Goal: Task Accomplishment & Management: Use online tool/utility

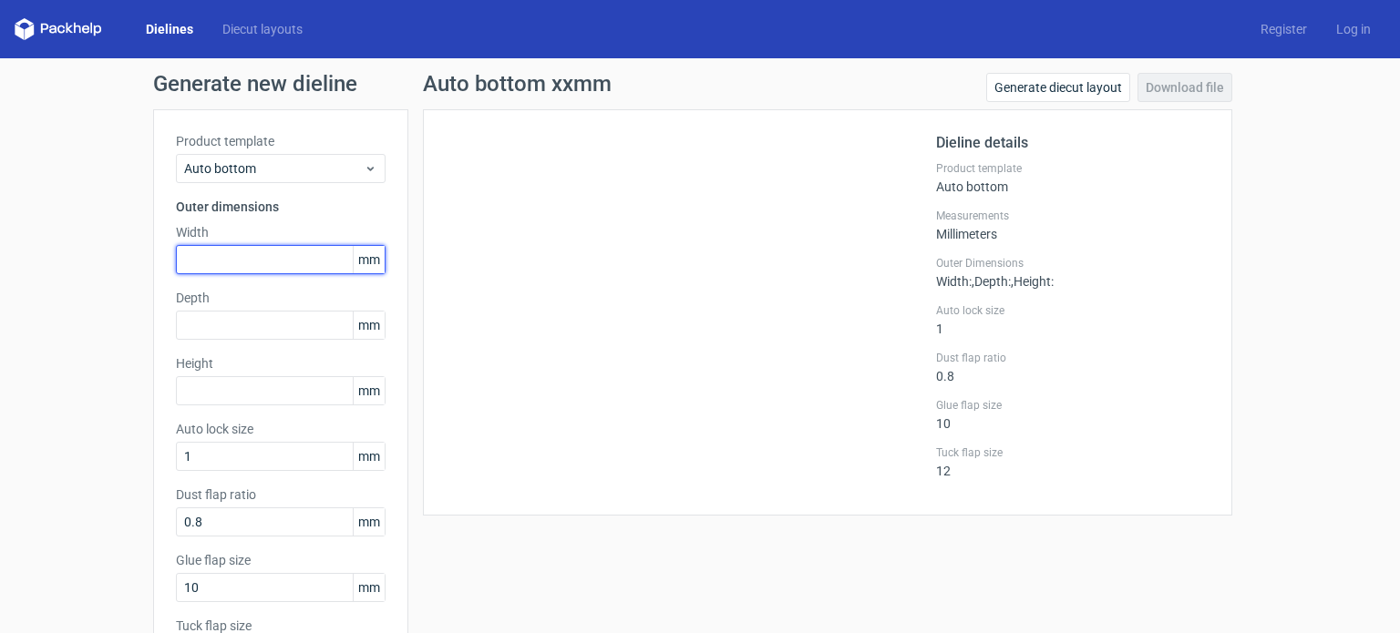
click at [277, 254] on input "text" at bounding box center [281, 259] width 210 height 29
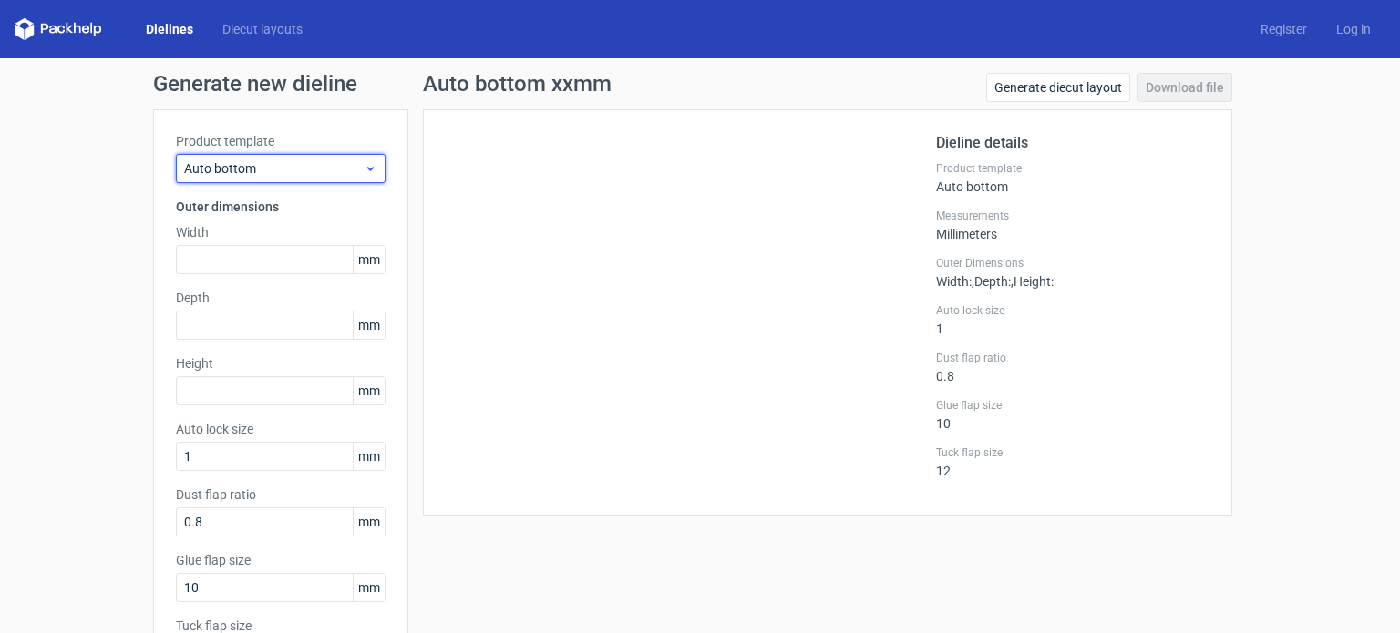
click at [301, 163] on span "Auto bottom" at bounding box center [274, 169] width 180 height 18
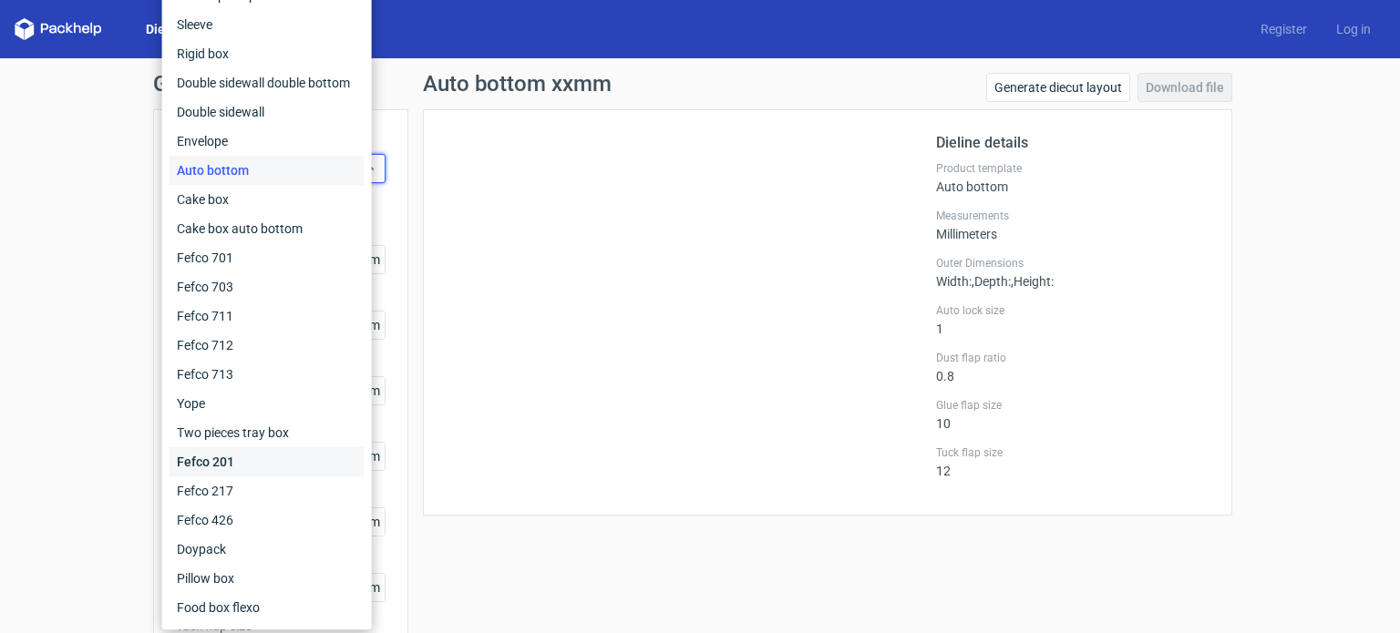
click at [244, 457] on div "Fefco 201" at bounding box center [267, 462] width 195 height 29
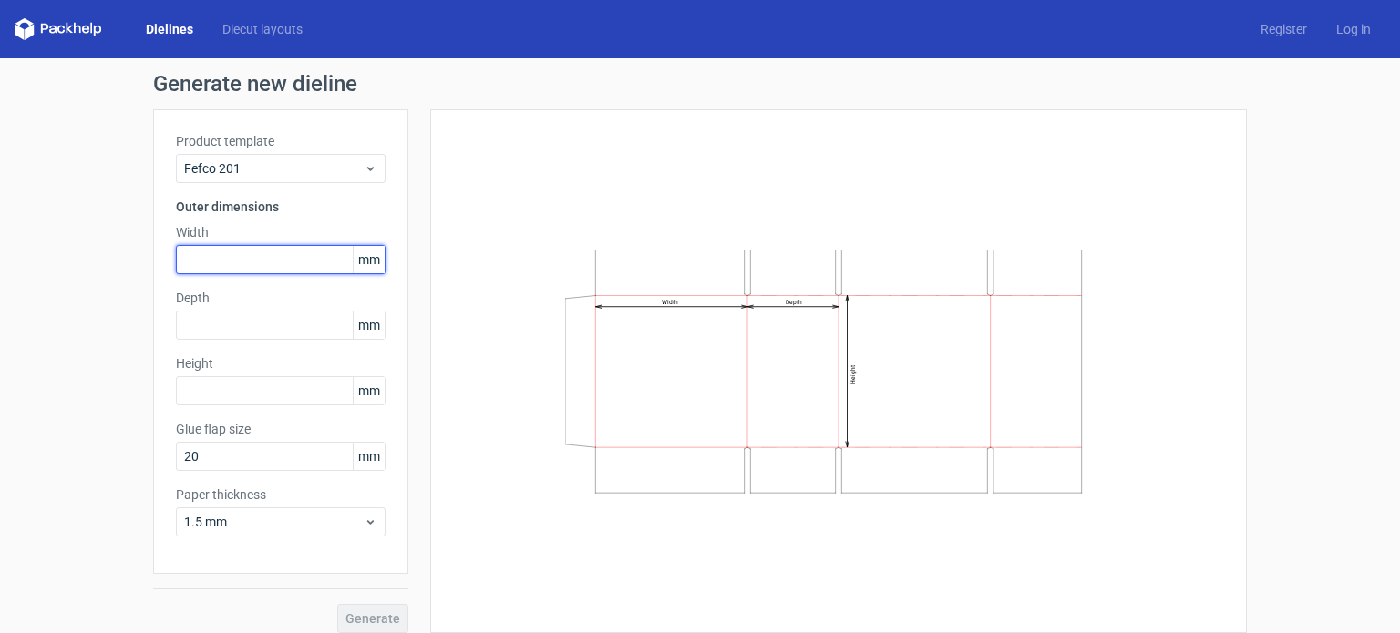
click at [262, 253] on input "text" at bounding box center [281, 259] width 210 height 29
type input "207"
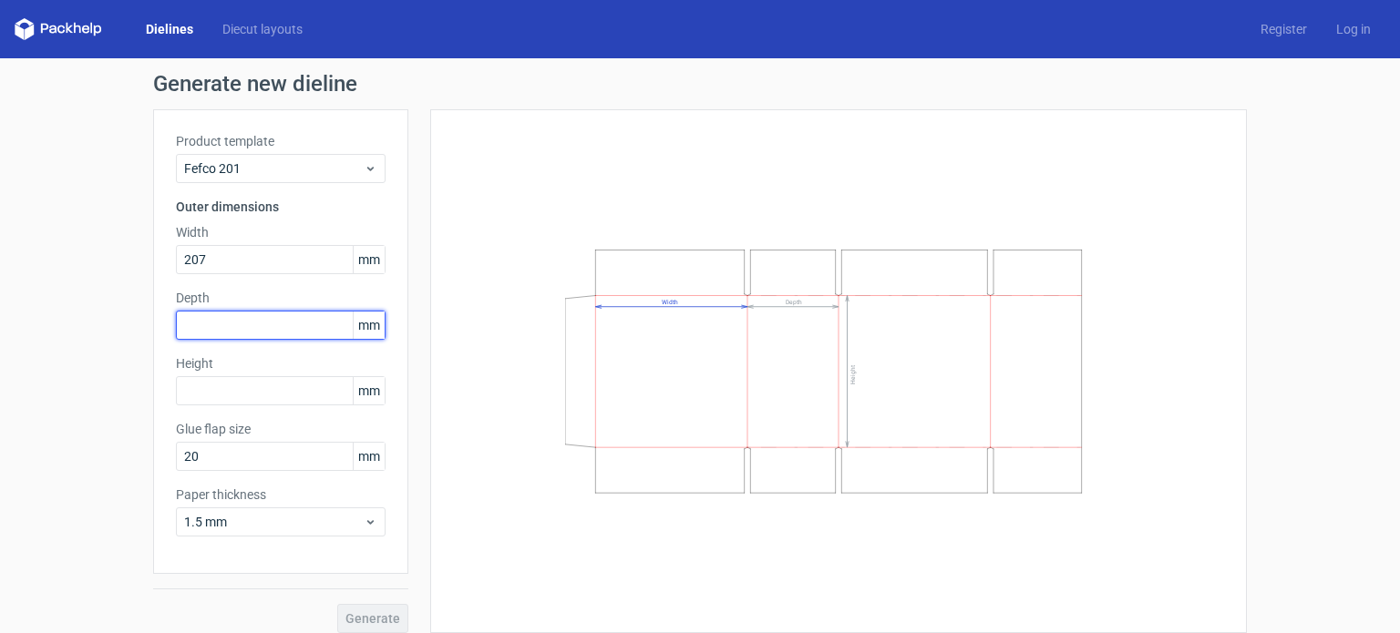
click at [303, 328] on input "text" at bounding box center [281, 325] width 210 height 29
type input "303"
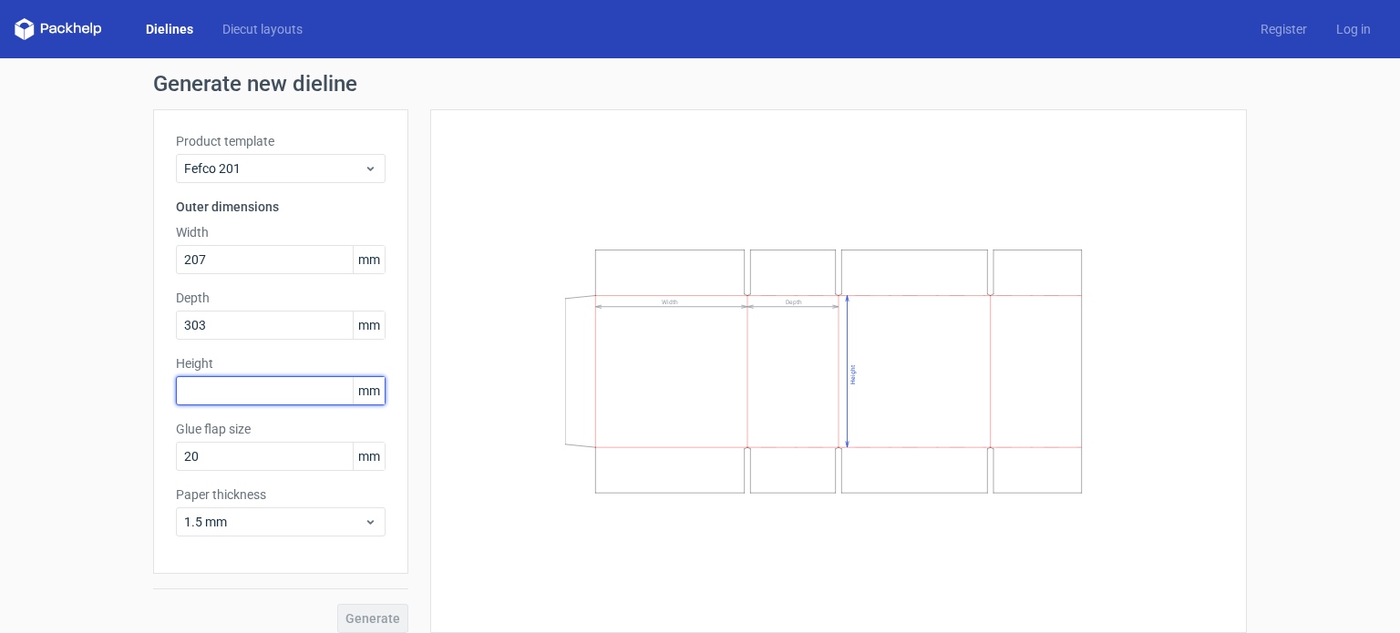
click at [284, 397] on input "text" at bounding box center [281, 390] width 210 height 29
type input "151"
click at [372, 621] on span "Generate" at bounding box center [372, 619] width 55 height 13
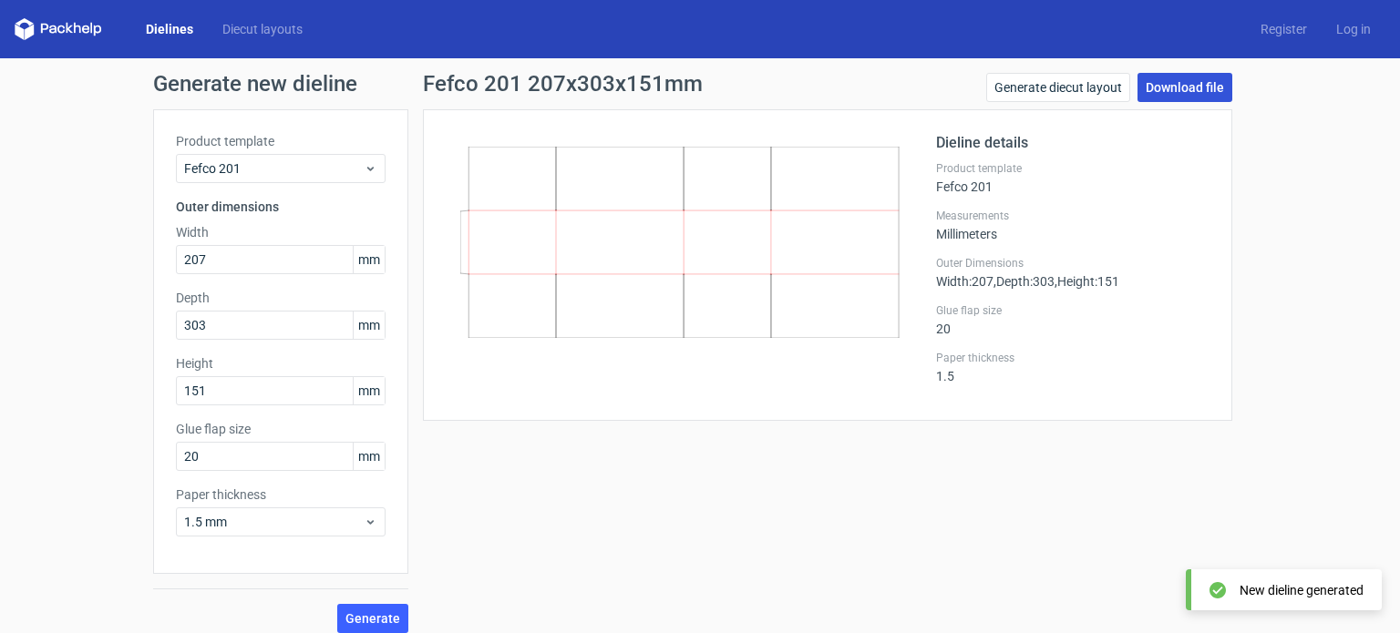
click at [1163, 90] on link "Download file" at bounding box center [1185, 87] width 95 height 29
